Goal: Navigation & Orientation: Find specific page/section

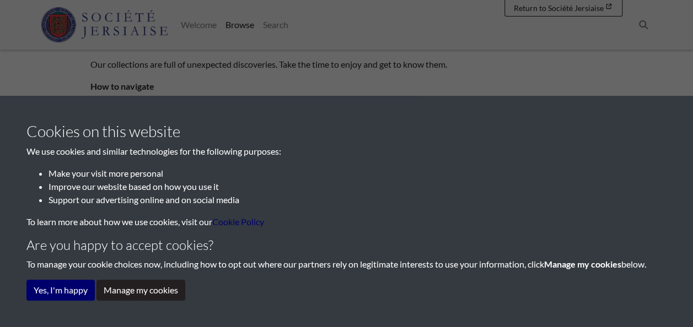
scroll to position [91, 0]
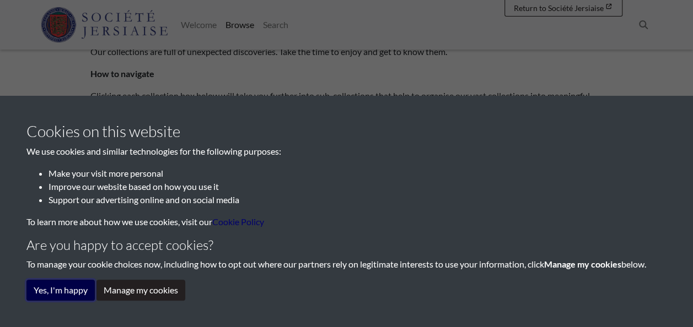
click at [68, 291] on button "Yes, I'm happy" at bounding box center [60, 290] width 68 height 21
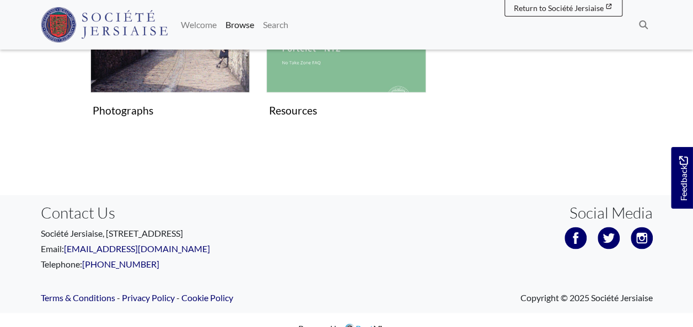
scroll to position [786, 0]
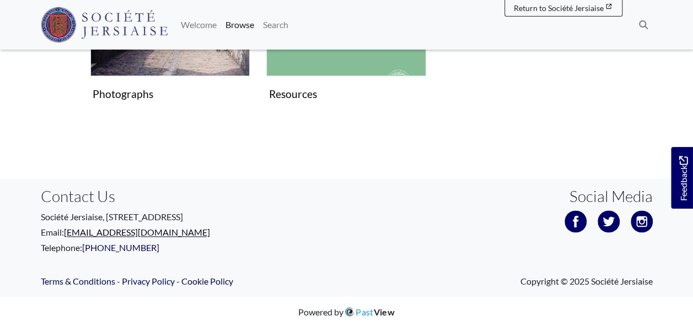
click at [106, 231] on link "[EMAIL_ADDRESS][DOMAIN_NAME]" at bounding box center [137, 232] width 146 height 10
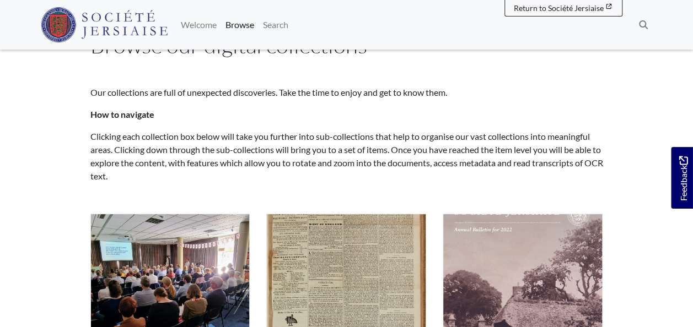
scroll to position [0, 0]
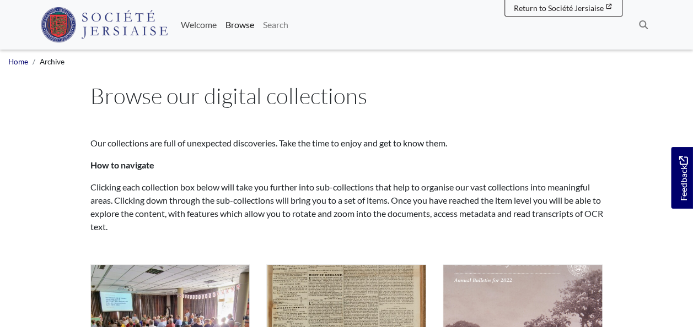
click at [209, 24] on link "Welcome" at bounding box center [198, 25] width 45 height 22
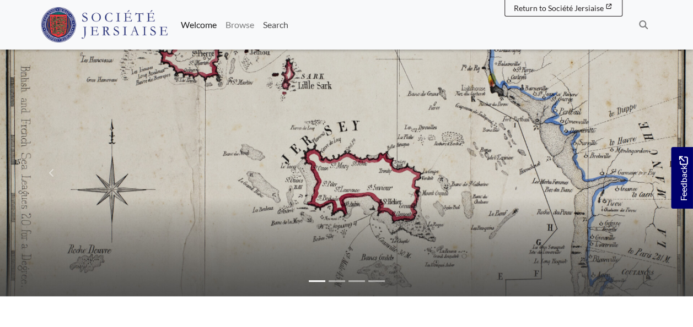
click at [272, 23] on link "Search" at bounding box center [275, 25] width 34 height 22
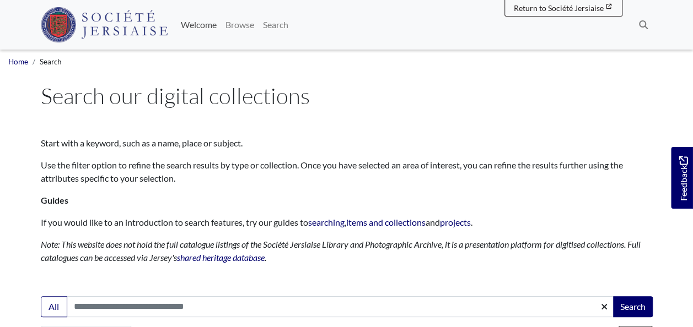
click at [195, 20] on link "Welcome" at bounding box center [198, 25] width 45 height 22
click at [136, 26] on img at bounding box center [104, 24] width 127 height 35
